Goal: Task Accomplishment & Management: Manage account settings

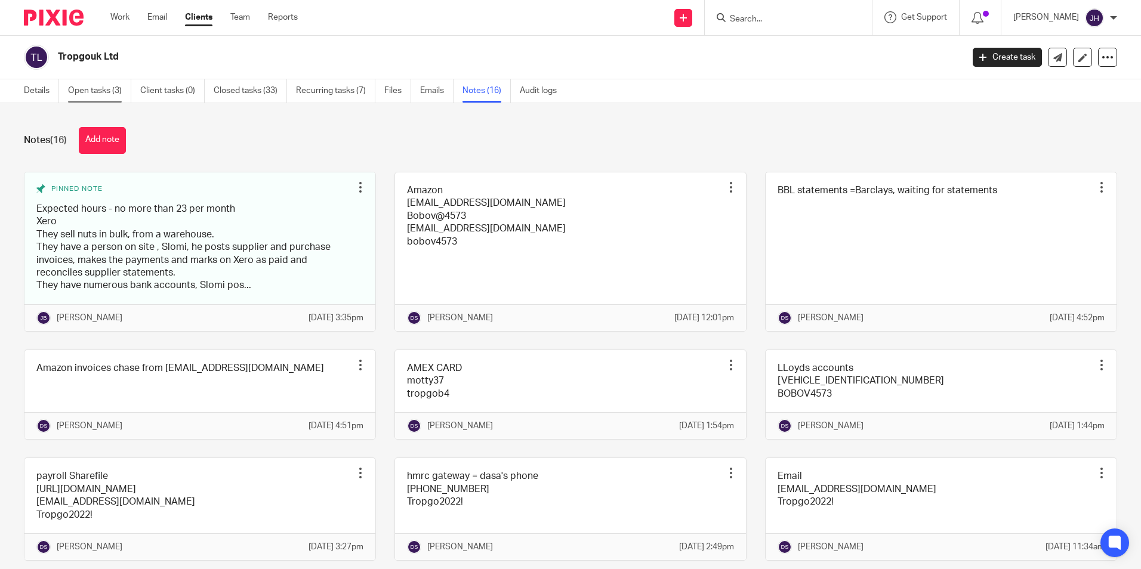
click at [112, 89] on link "Open tasks (3)" at bounding box center [99, 90] width 63 height 23
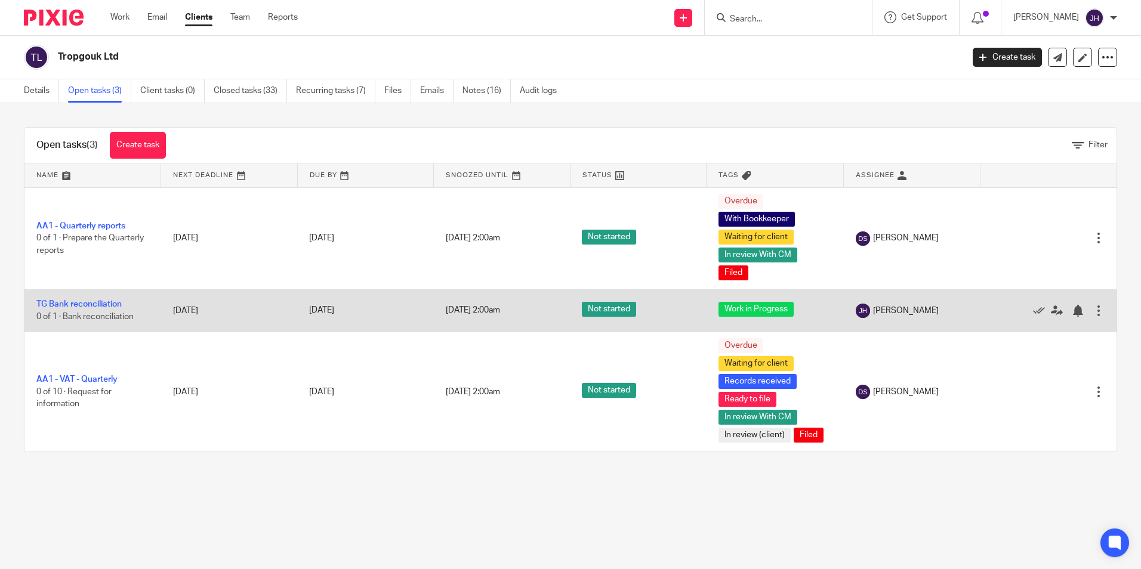
click at [1093, 312] on div at bounding box center [1099, 311] width 12 height 12
click at [1051, 316] on icon at bounding box center [1057, 311] width 12 height 12
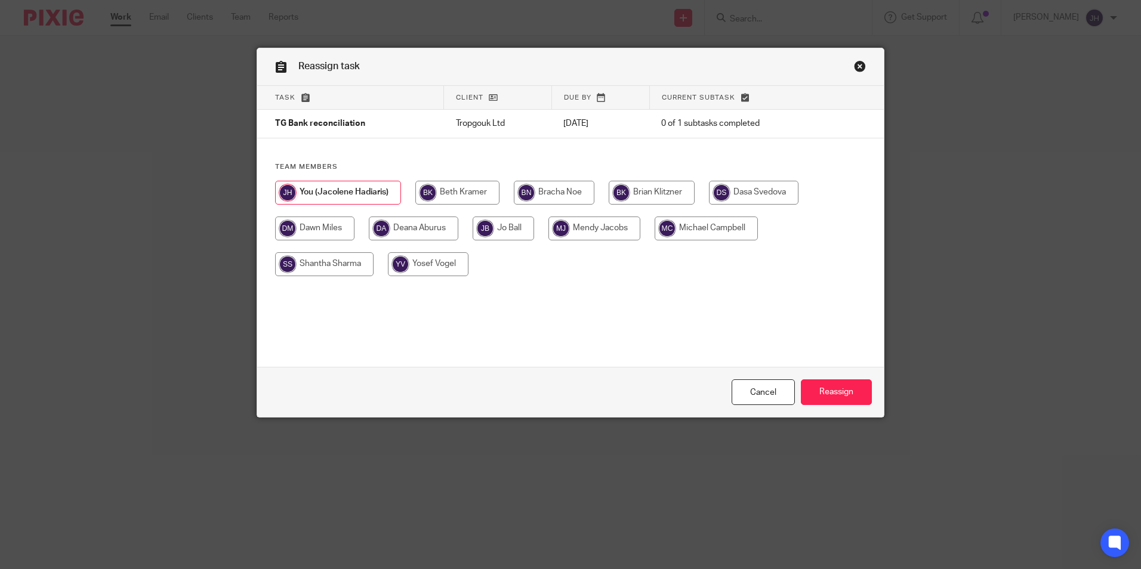
click at [754, 190] on input "radio" at bounding box center [754, 193] width 90 height 24
radio input "true"
click at [828, 387] on input "Reassign" at bounding box center [836, 393] width 71 height 26
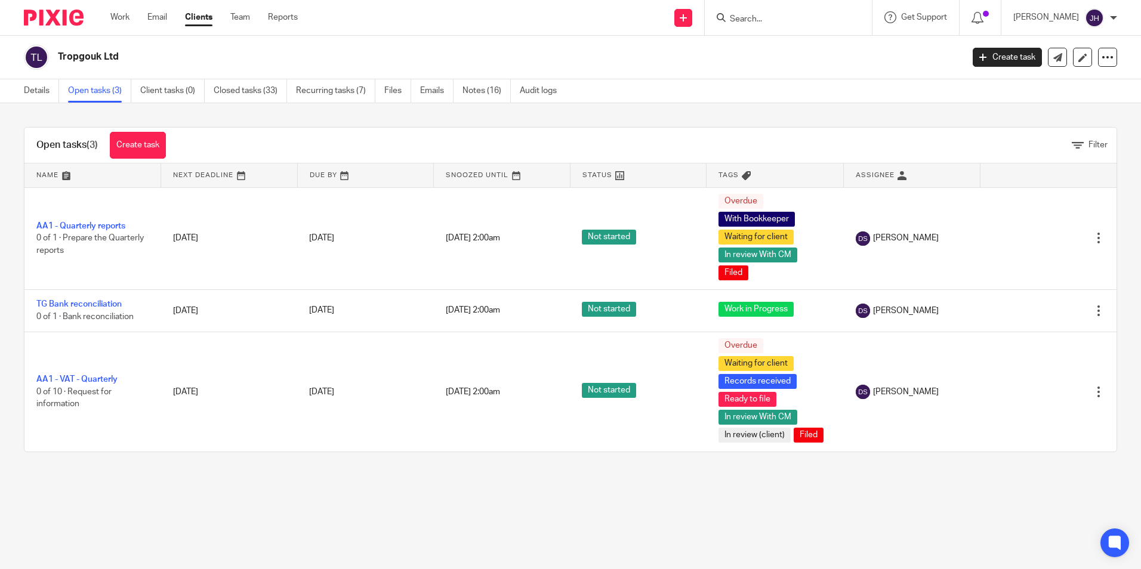
click at [201, 19] on link "Clients" at bounding box center [198, 17] width 27 height 12
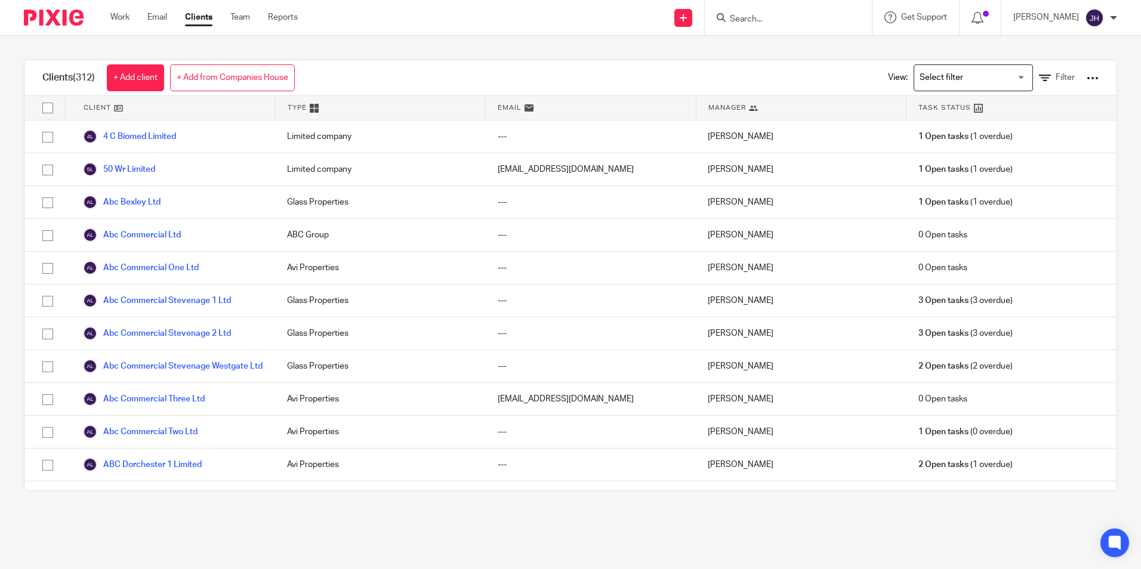
click at [769, 17] on input "Search" at bounding box center [782, 19] width 107 height 11
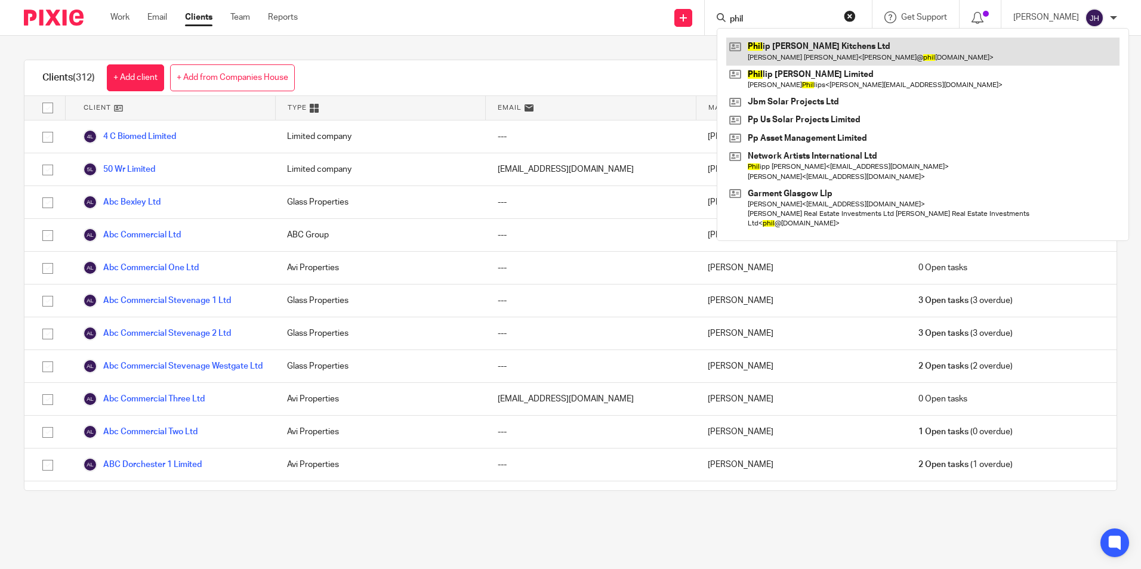
type input "phil"
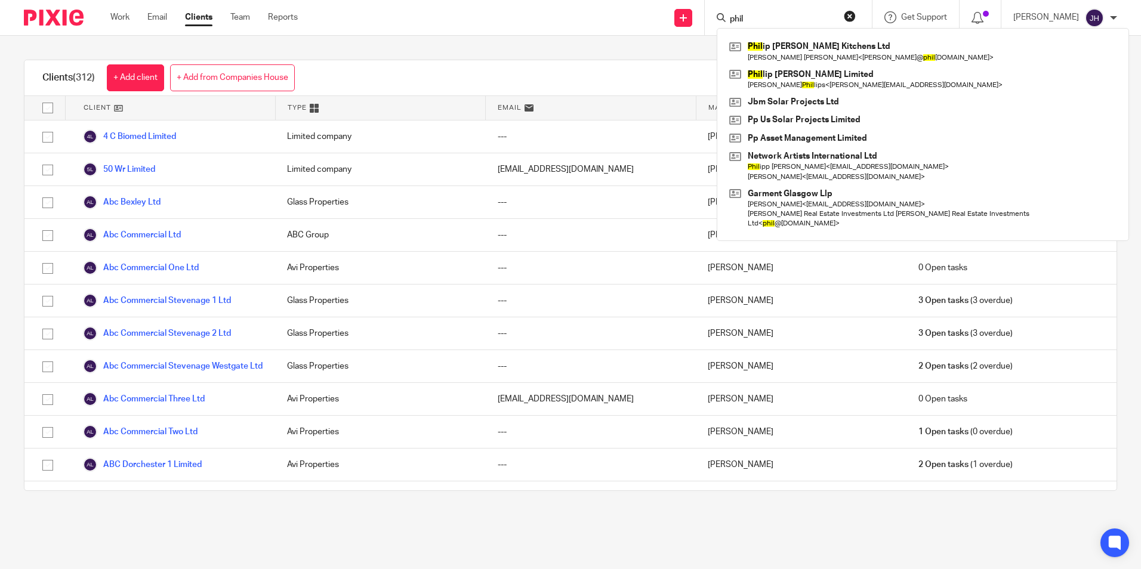
drag, startPoint x: 775, startPoint y: 51, endPoint x: 745, endPoint y: 24, distance: 40.6
click at [775, 51] on link at bounding box center [922, 51] width 393 height 27
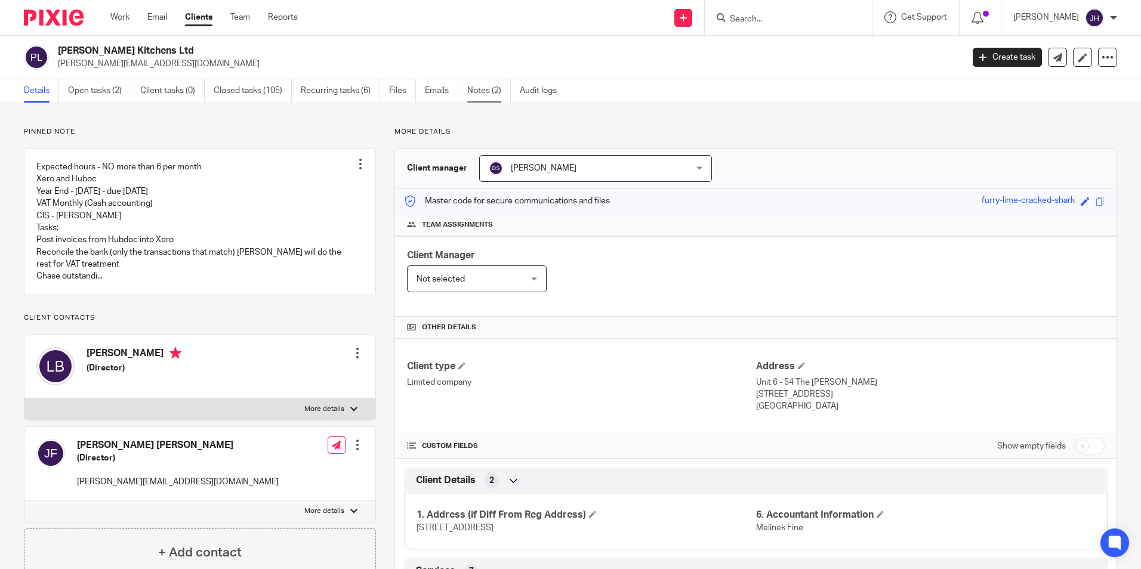
click at [478, 93] on link "Notes (2)" at bounding box center [489, 90] width 44 height 23
